Goal: Navigation & Orientation: Find specific page/section

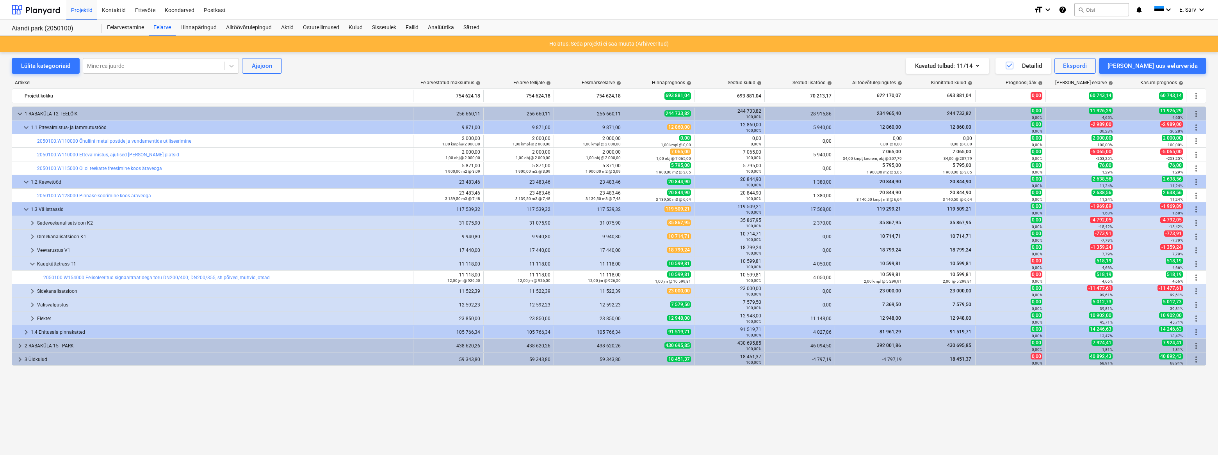
click at [431, 413] on div "keyboard_arrow_down 1 RABAKÜLA T2 TEELÕIK 256 660,11 256 660,11 256 660,11 244 …" at bounding box center [609, 265] width 1194 height 316
click at [33, 10] on div at bounding box center [36, 10] width 48 height 20
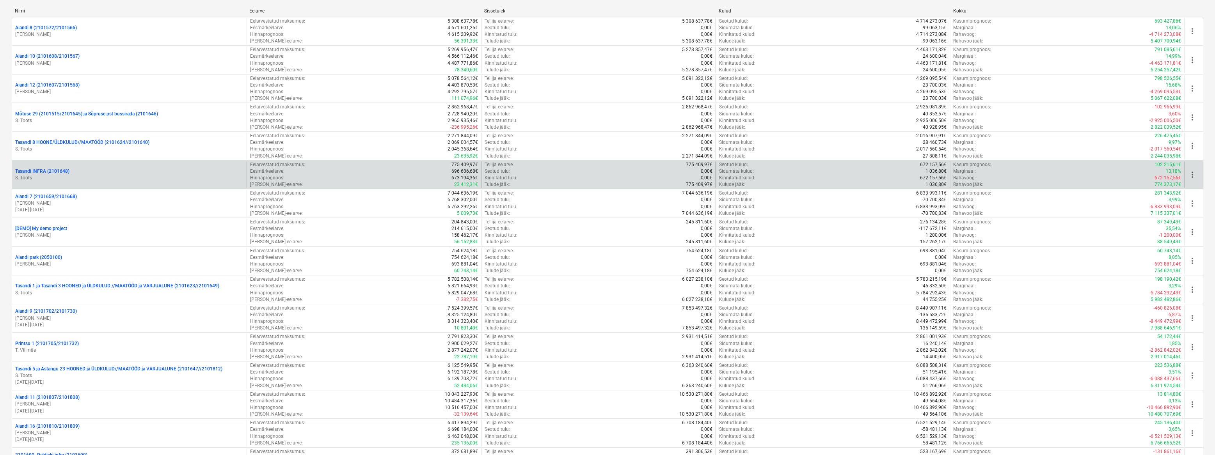
scroll to position [425, 0]
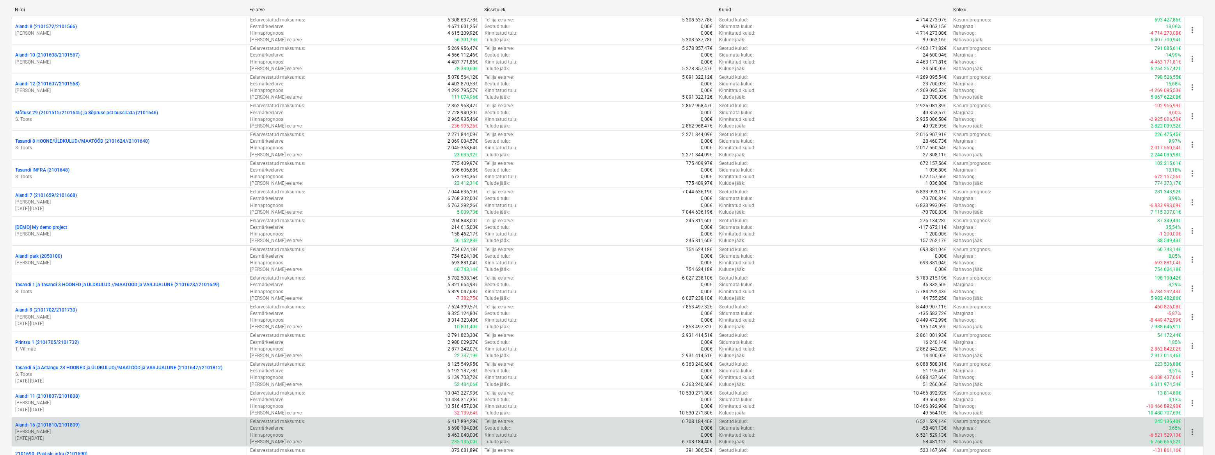
click at [42, 429] on p "[PERSON_NAME]" at bounding box center [129, 432] width 228 height 7
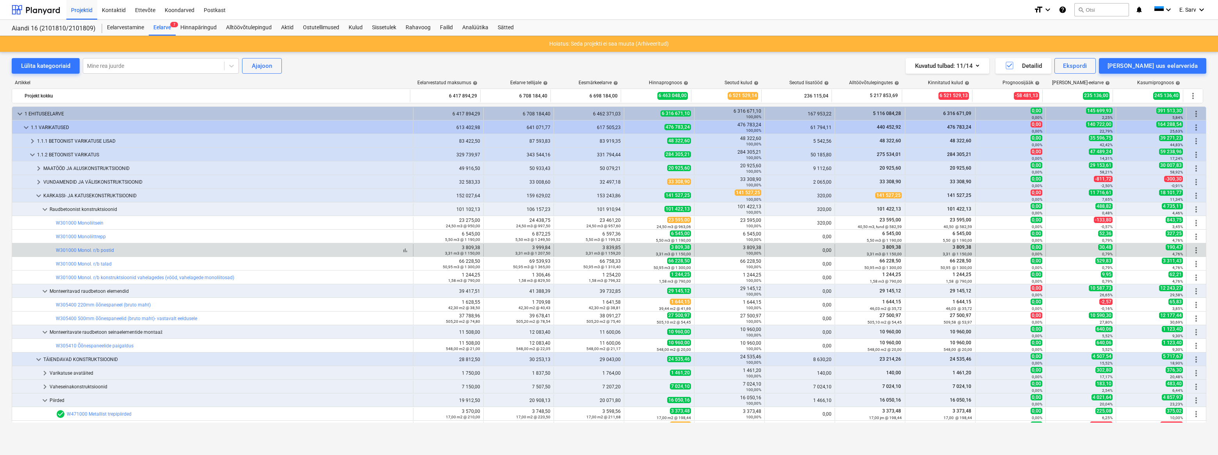
scroll to position [82, 0]
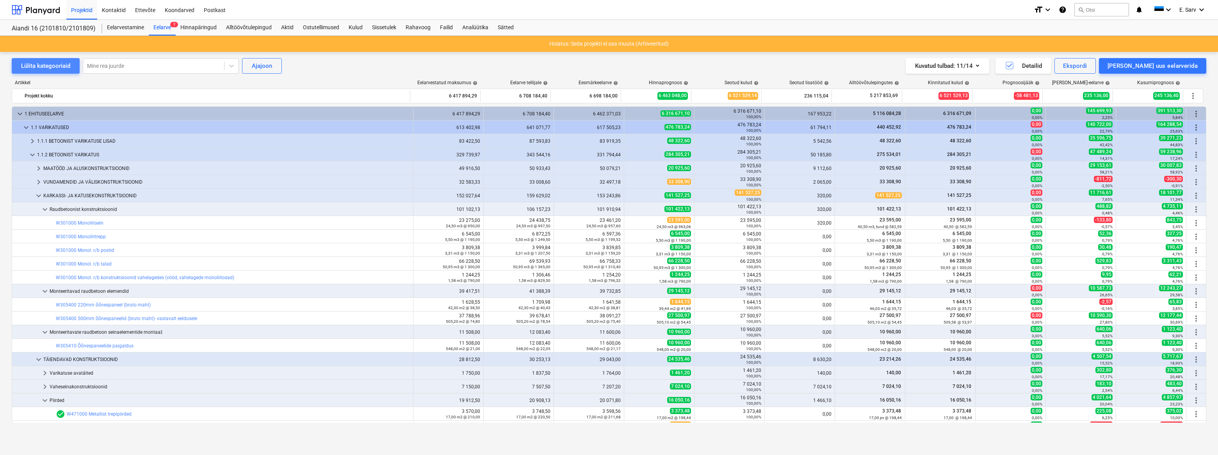
click at [29, 69] on div "Lülita kategooriaid" at bounding box center [45, 66] width 49 height 10
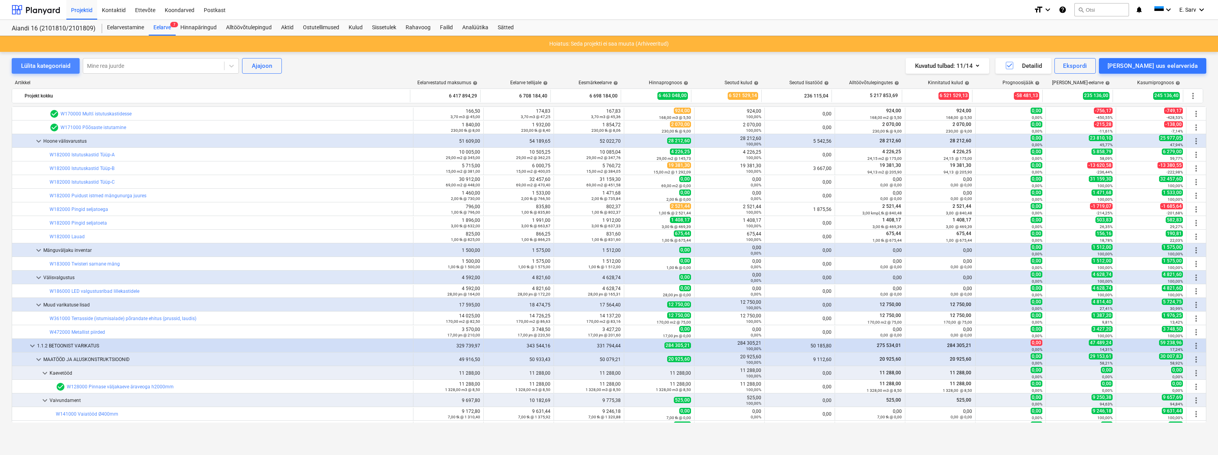
click at [29, 69] on div "Lülita kategooriaid" at bounding box center [45, 66] width 49 height 10
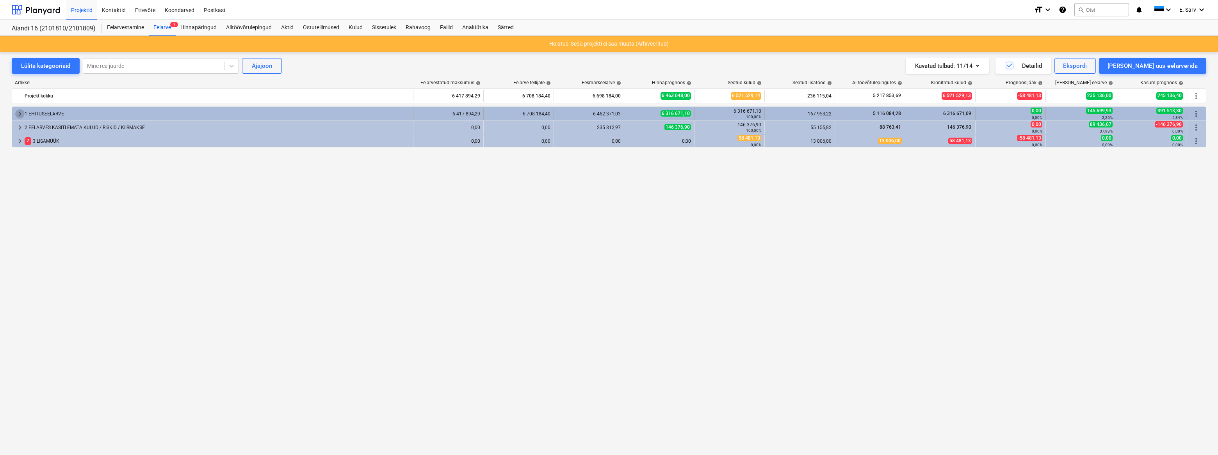
click at [19, 112] on span "keyboard_arrow_right" at bounding box center [19, 113] width 9 height 9
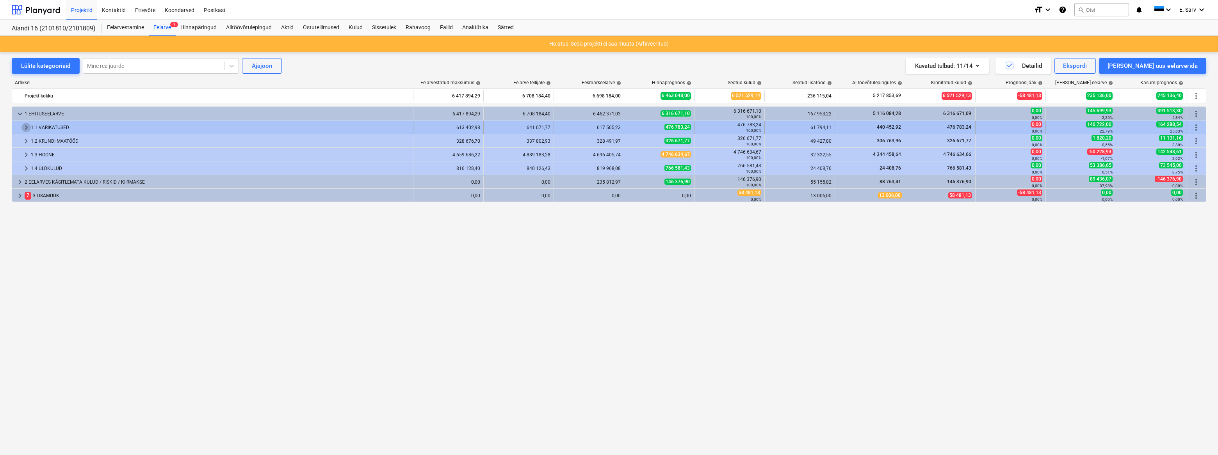
click at [26, 127] on span "keyboard_arrow_right" at bounding box center [25, 127] width 9 height 9
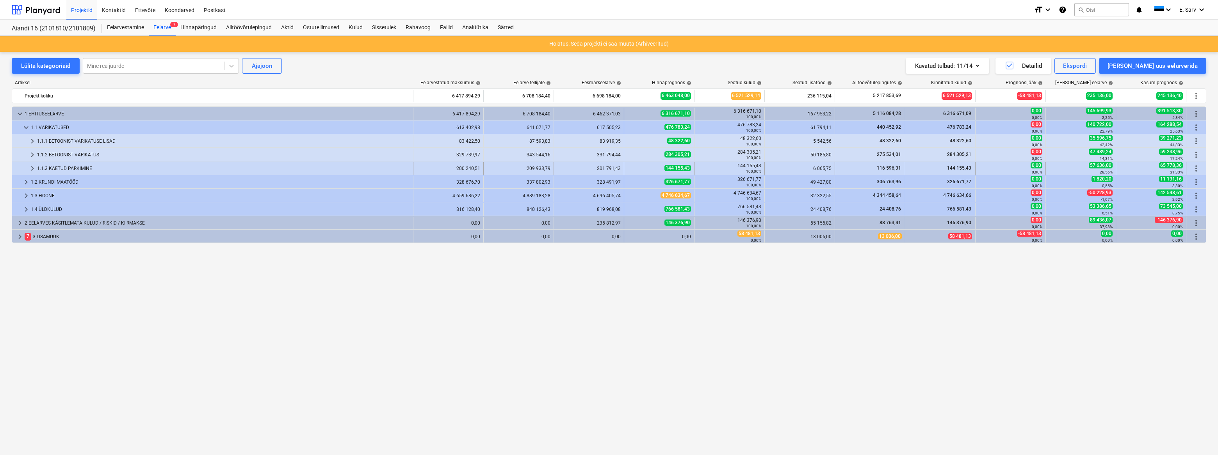
click at [68, 166] on div "1.1.3 KAETUD PARKIMINE" at bounding box center [223, 168] width 373 height 12
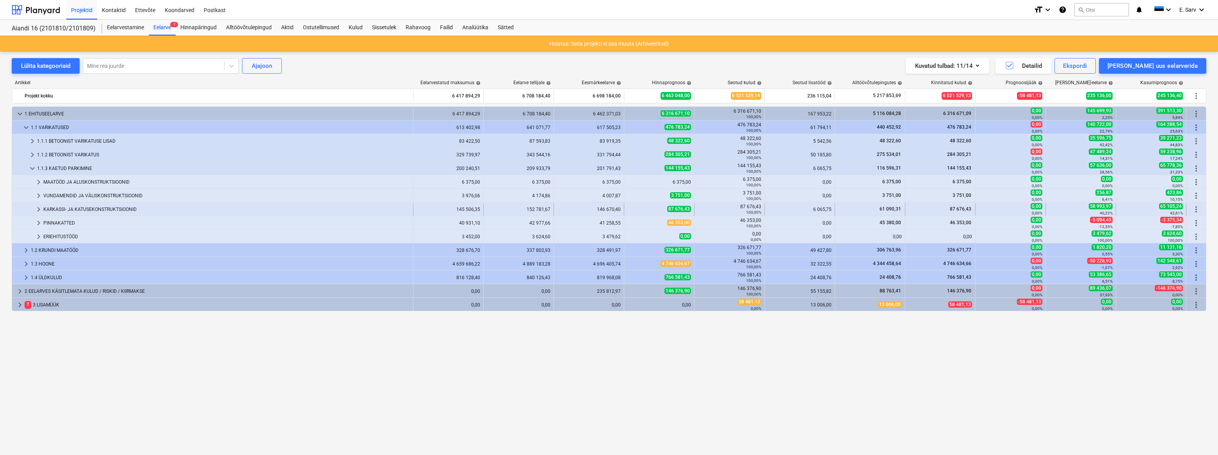
click at [88, 211] on div "KARKASSI- JA KATUSEKONSTRUKTSIOONID" at bounding box center [226, 209] width 366 height 12
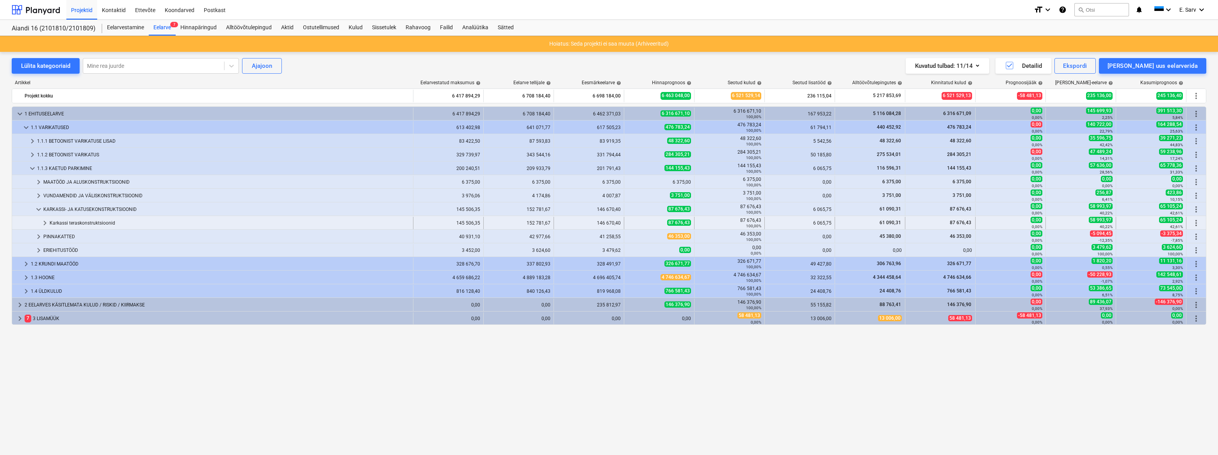
click at [89, 224] on div "Karkassi teraskonstruktsioonid" at bounding box center [230, 223] width 360 height 12
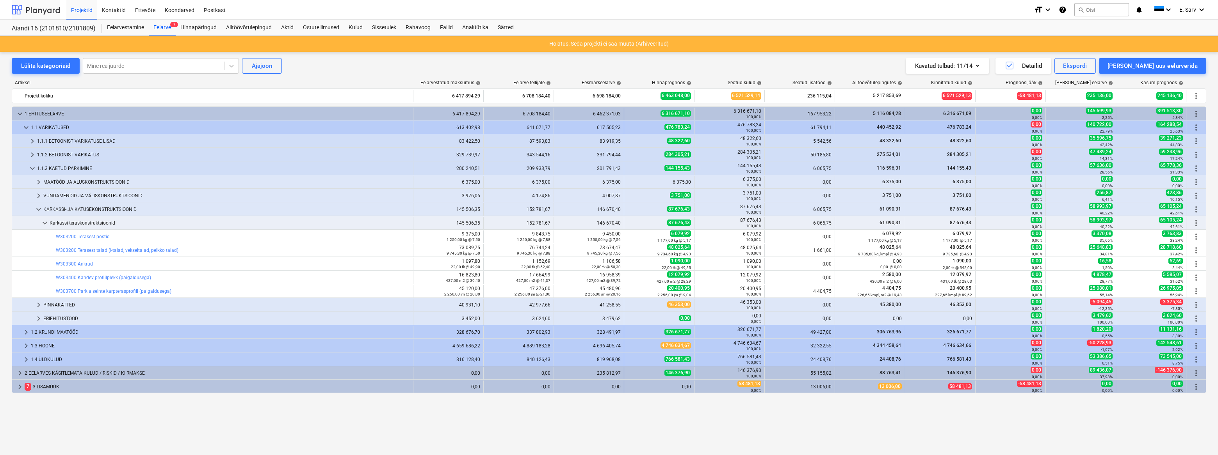
click at [35, 7] on div at bounding box center [36, 10] width 48 height 20
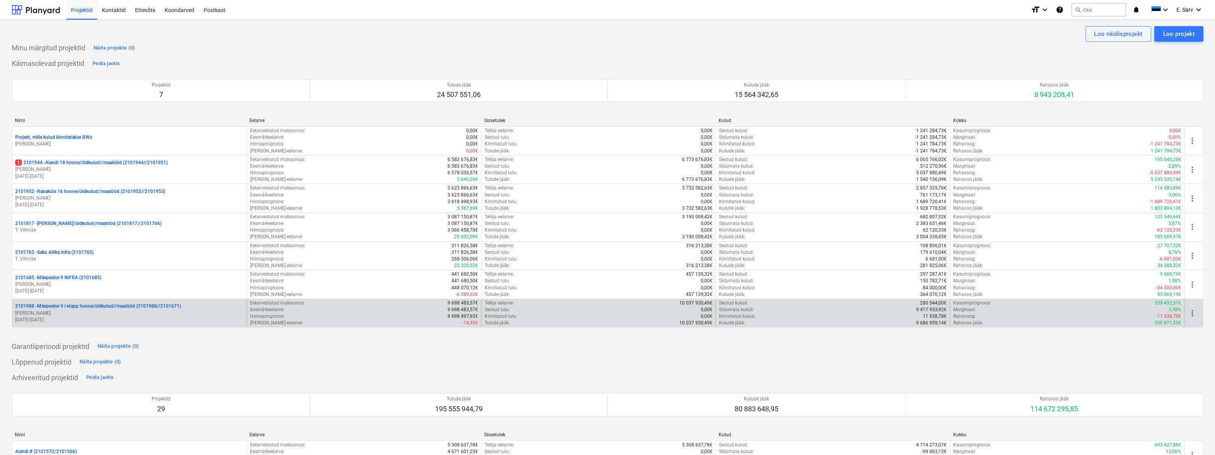
click at [110, 305] on p "2101988 - Mäepealse 9 I etapp hoone/üldkulud//maatööd (2101988//2101671)" at bounding box center [98, 306] width 166 height 7
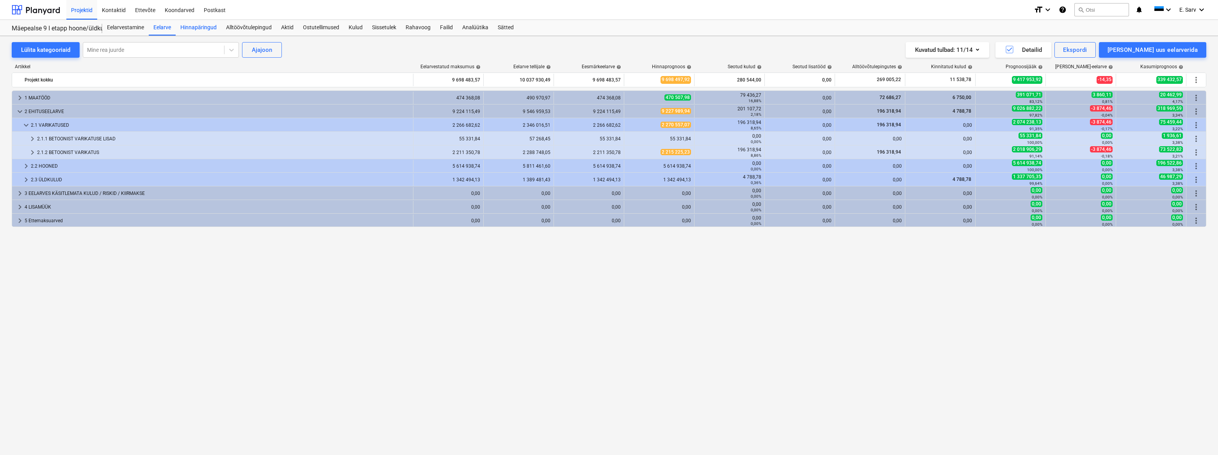
drag, startPoint x: 203, startPoint y: 34, endPoint x: 206, endPoint y: 25, distance: 10.2
click at [203, 34] on div "Hinnapäringud" at bounding box center [199, 28] width 46 height 16
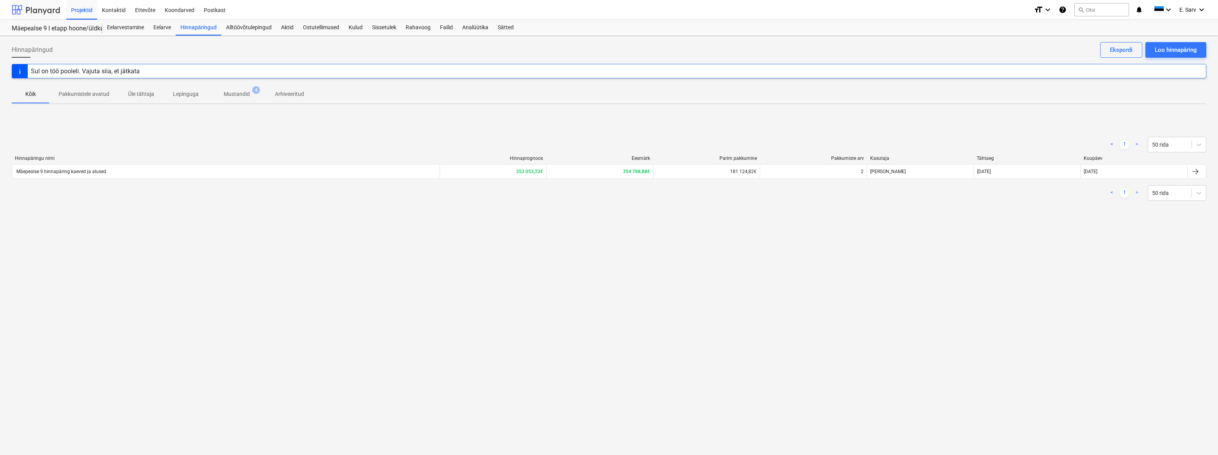
click at [25, 11] on div at bounding box center [36, 10] width 48 height 20
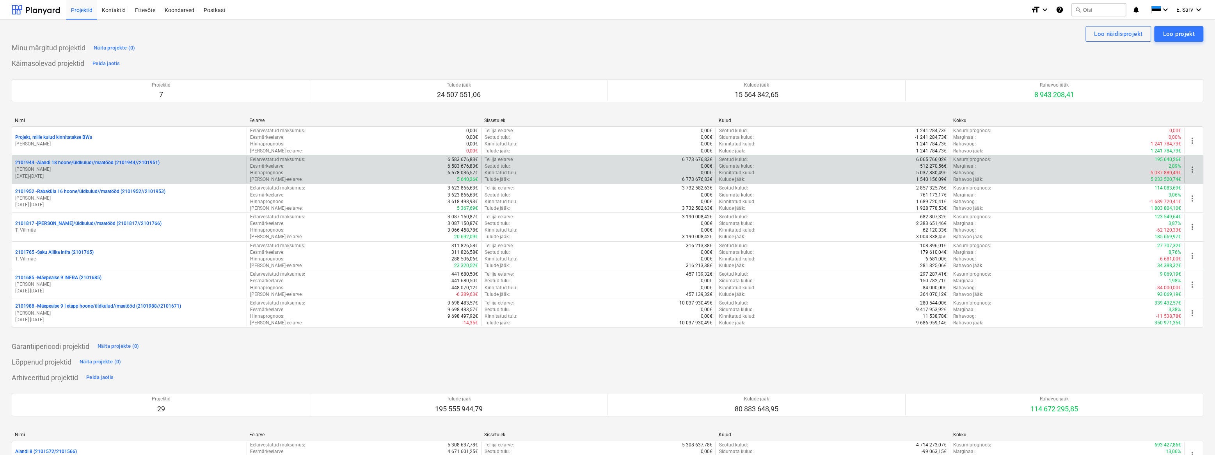
click at [76, 162] on p "2101944 - Aiandi 18 hoone/üldkulud//maatööd (2101944//2101951)" at bounding box center [87, 163] width 144 height 7
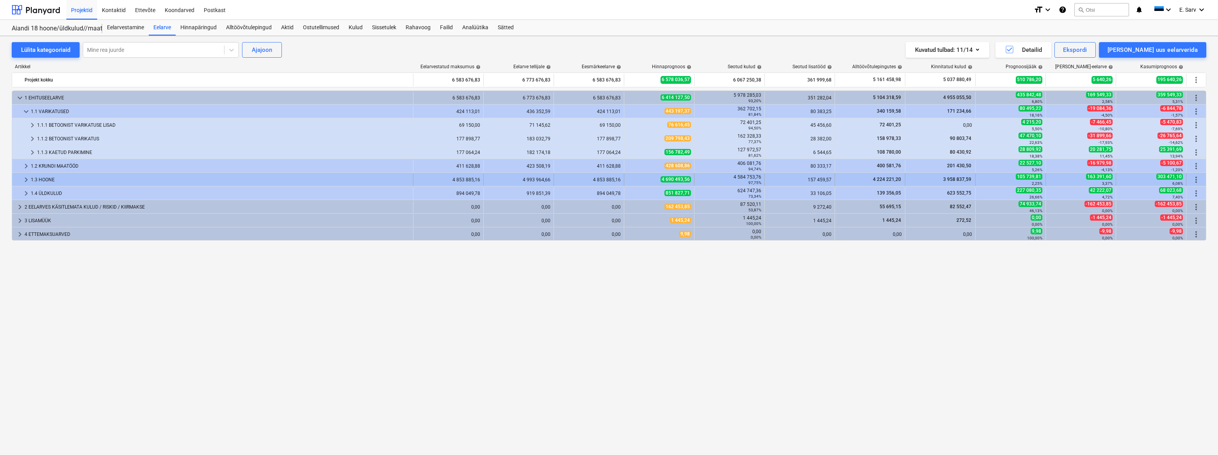
click at [51, 179] on div "1.3 HOONE" at bounding box center [220, 180] width 379 height 12
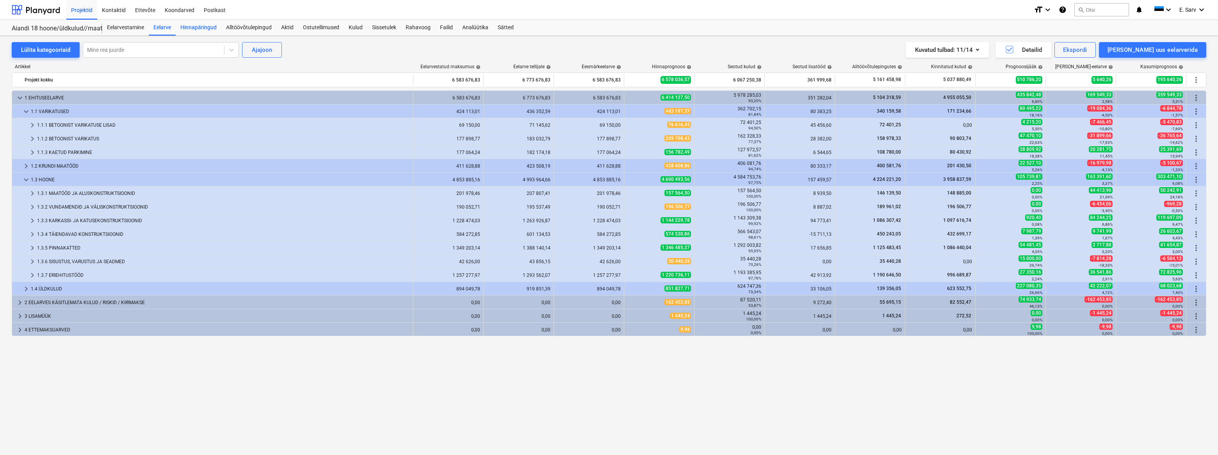
click at [204, 30] on div "Hinnapäringud" at bounding box center [199, 28] width 46 height 16
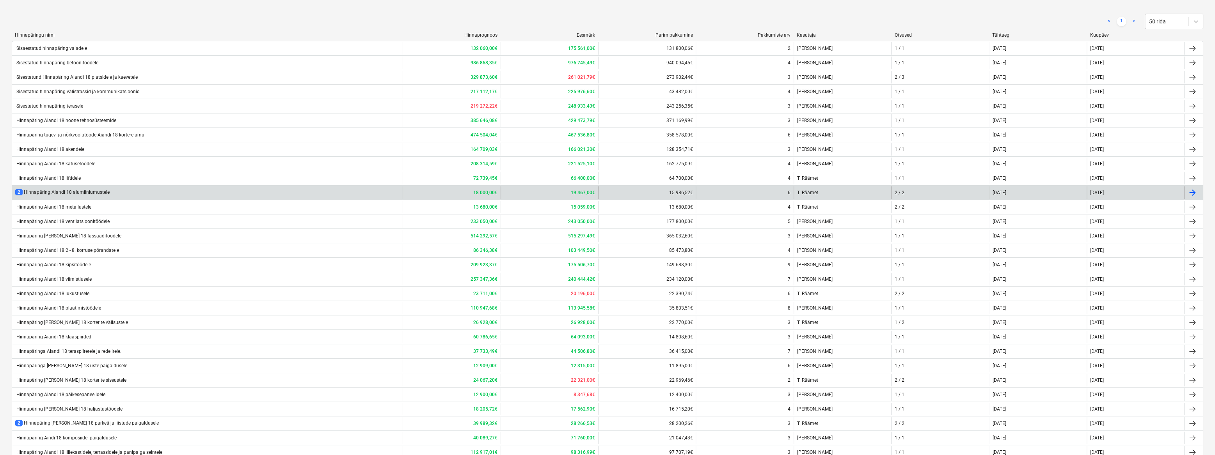
scroll to position [142, 0]
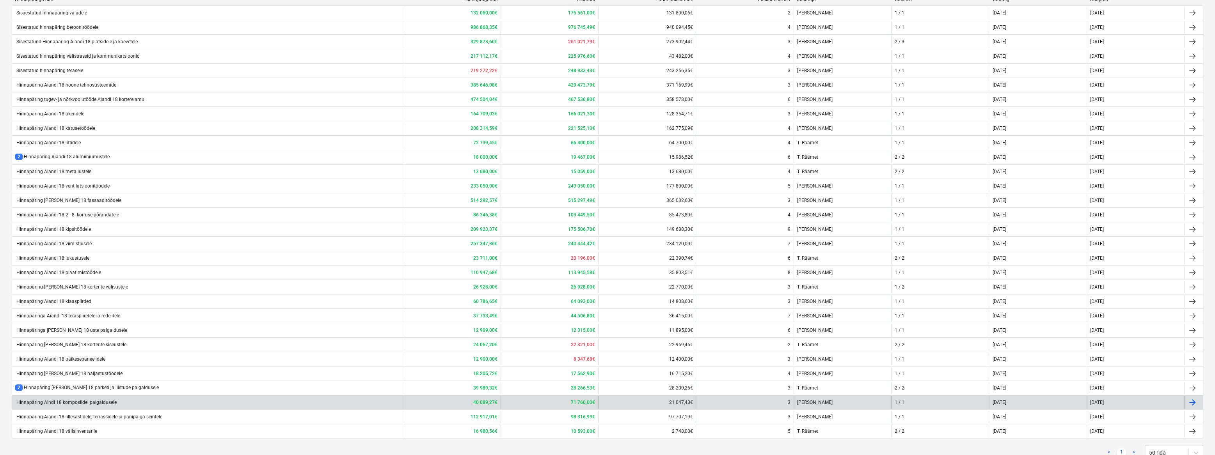
click at [106, 403] on div "Hinnapäring Aindi 18 komposiidei paigaldusele" at bounding box center [65, 402] width 101 height 5
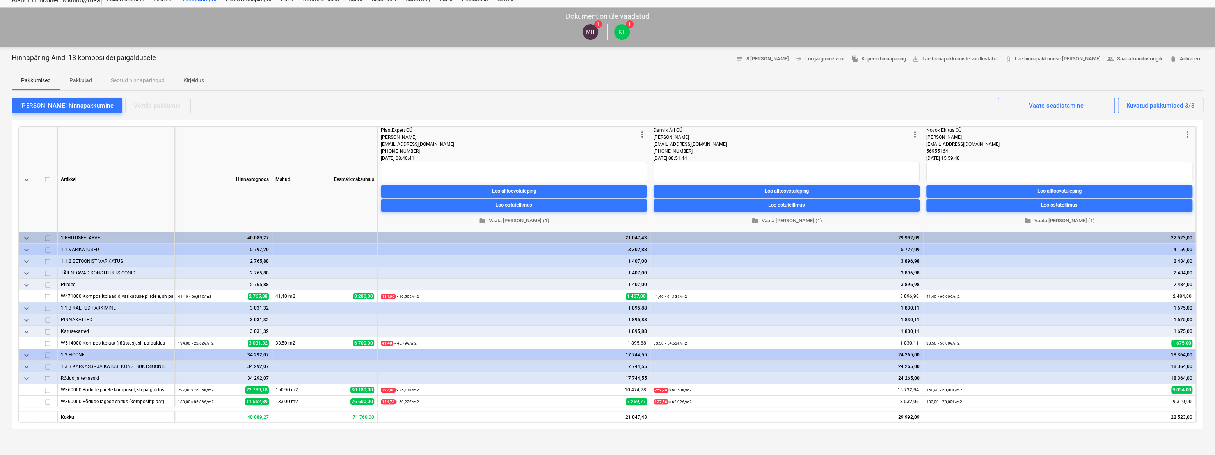
scroll to position [71, 0]
